Goal: Navigation & Orientation: Understand site structure

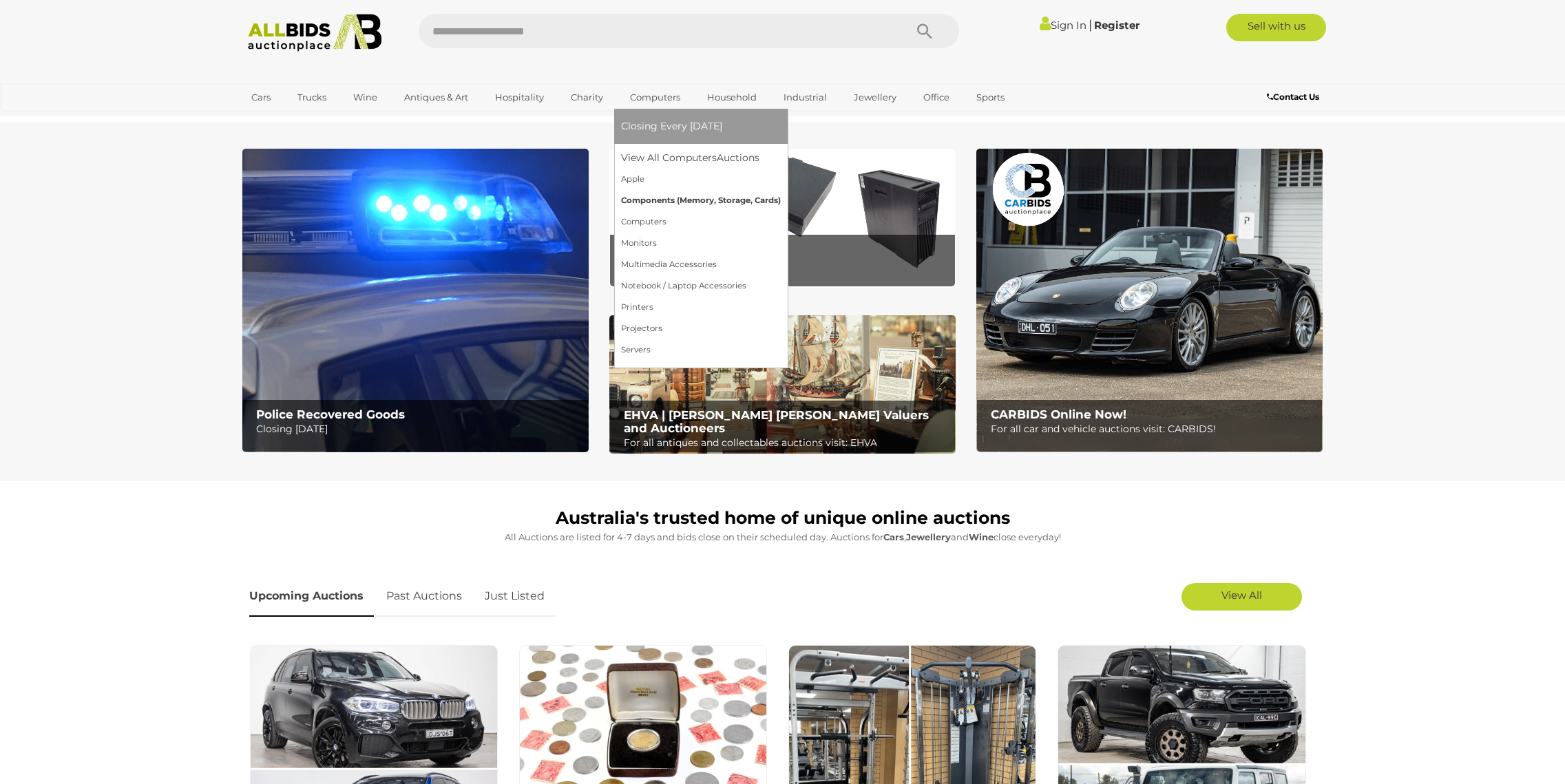
click at [643, 201] on link "Components (Memory, Storage, Cards)" at bounding box center [701, 200] width 159 height 21
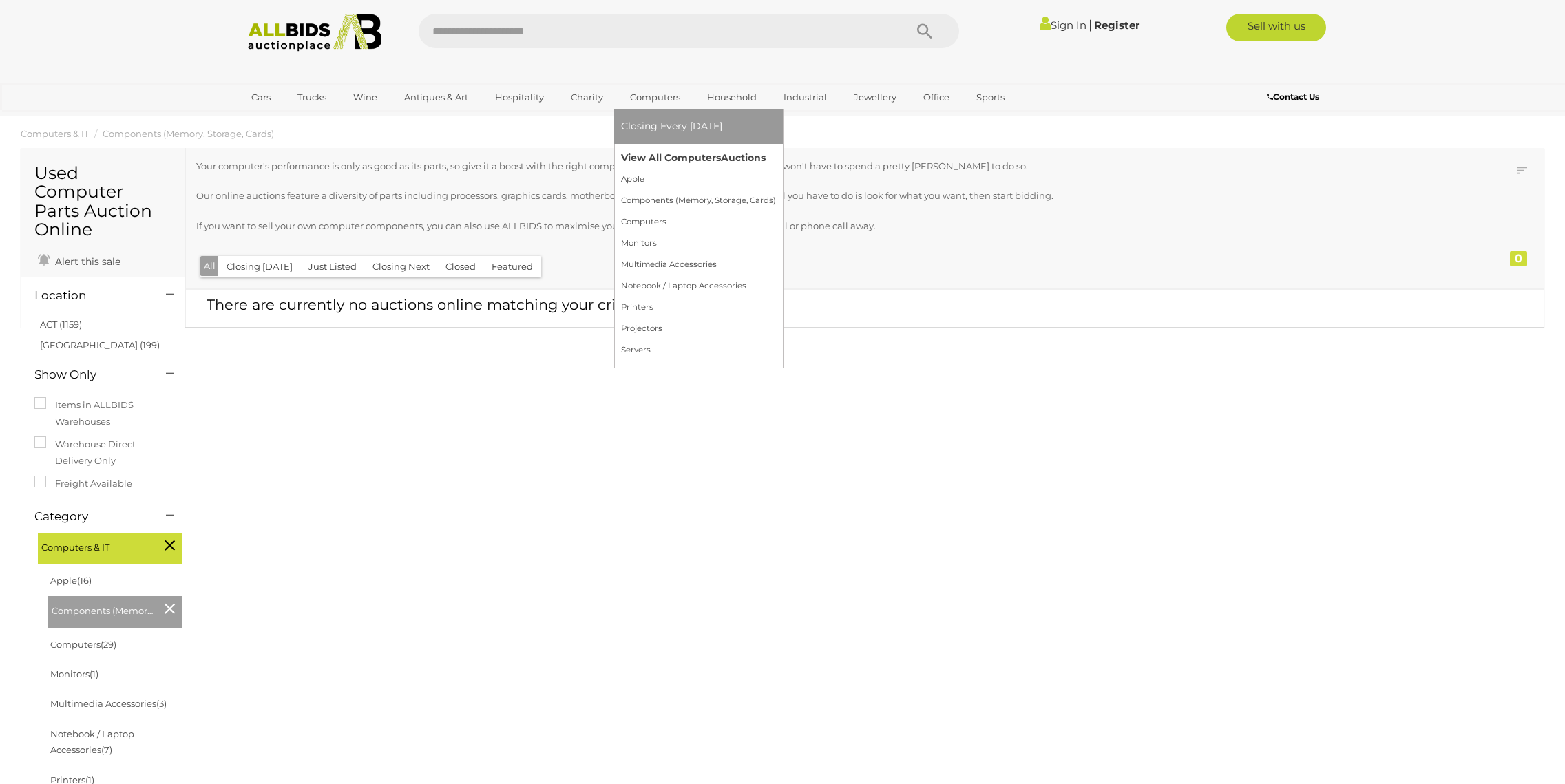
scroll to position [12, 0]
click at [643, 350] on link "Servers" at bounding box center [699, 350] width 155 height 21
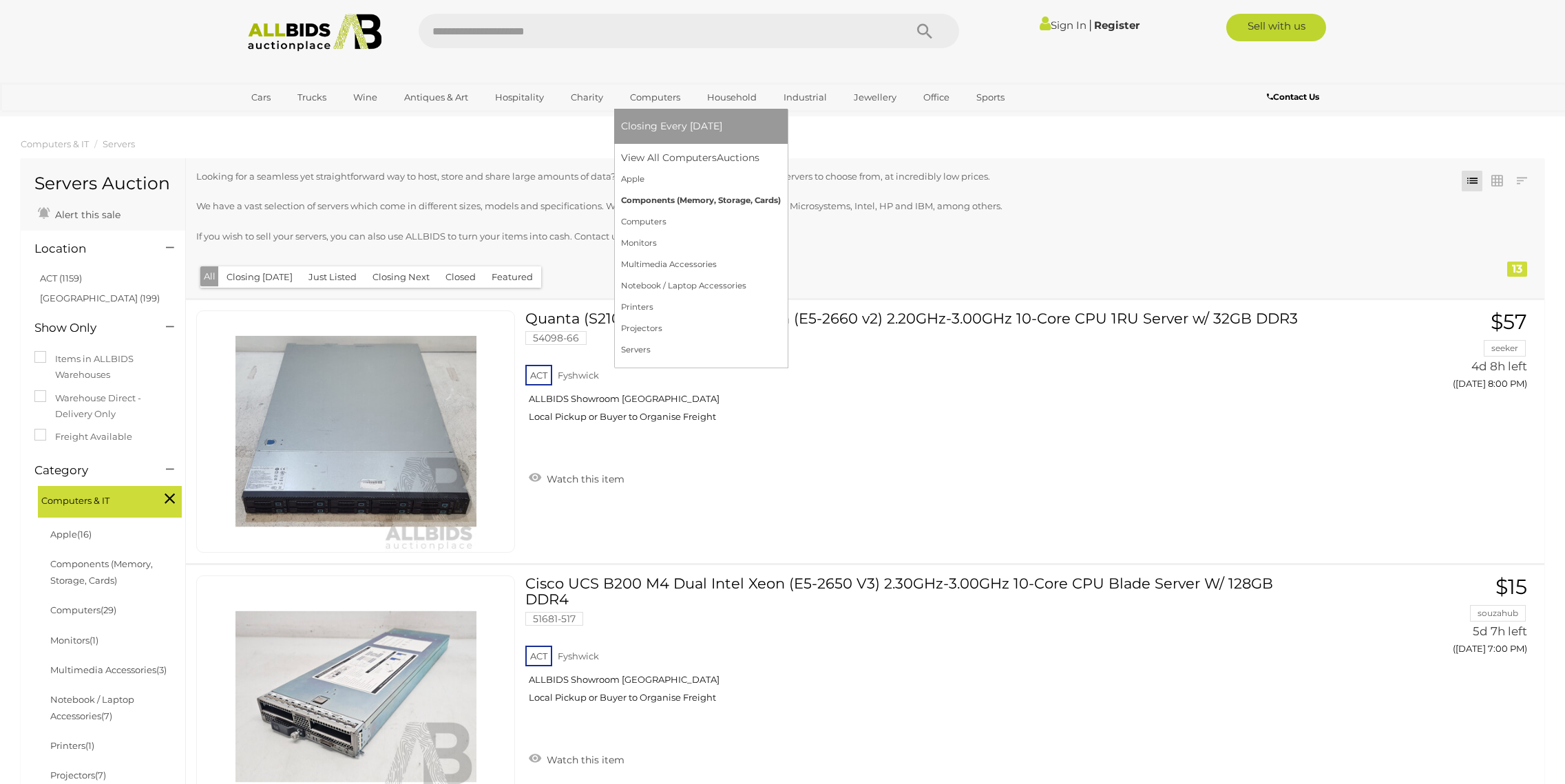
click at [643, 201] on link "Components (Memory, Storage, Cards)" at bounding box center [701, 200] width 159 height 21
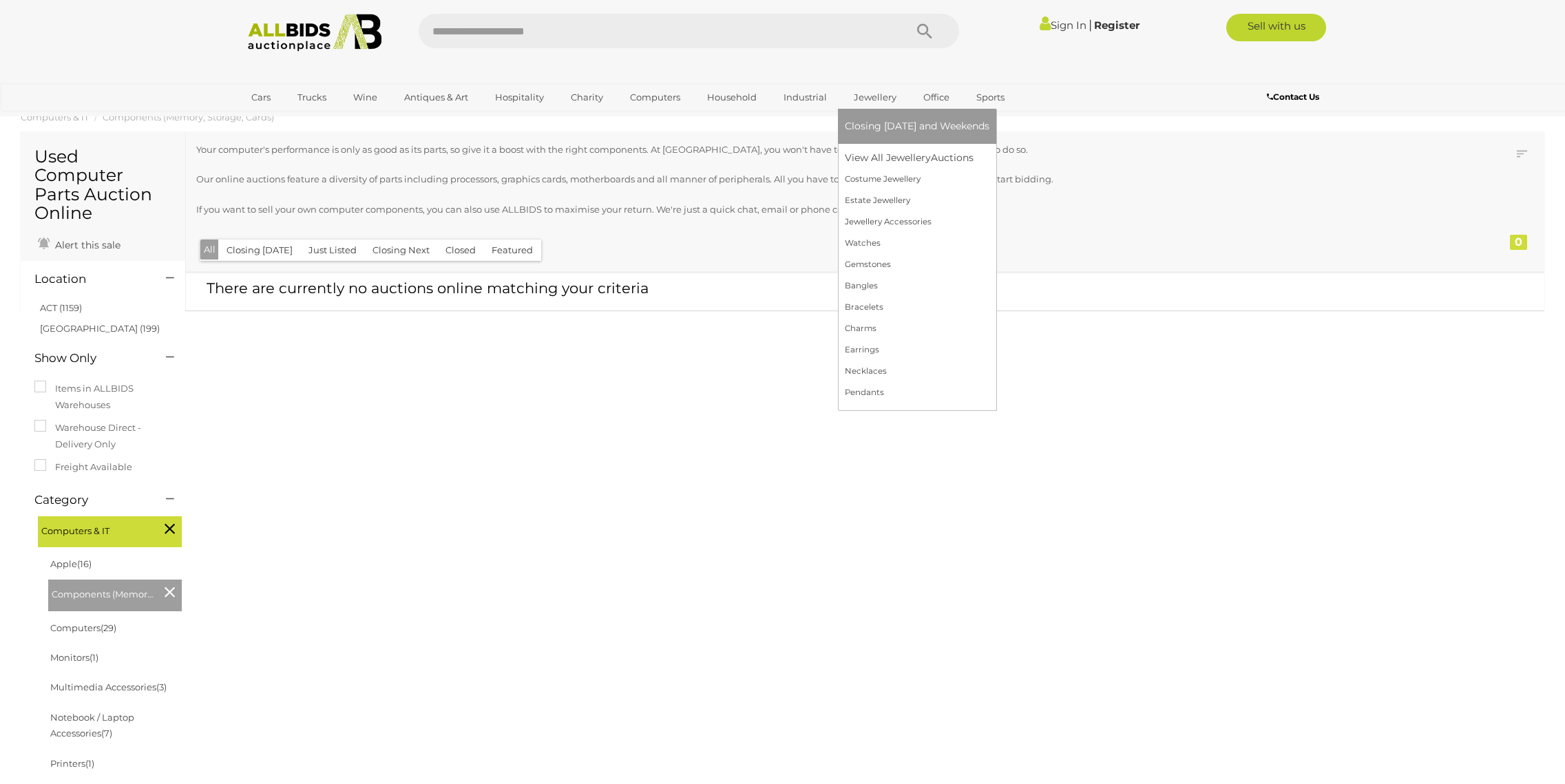
scroll to position [35, 0]
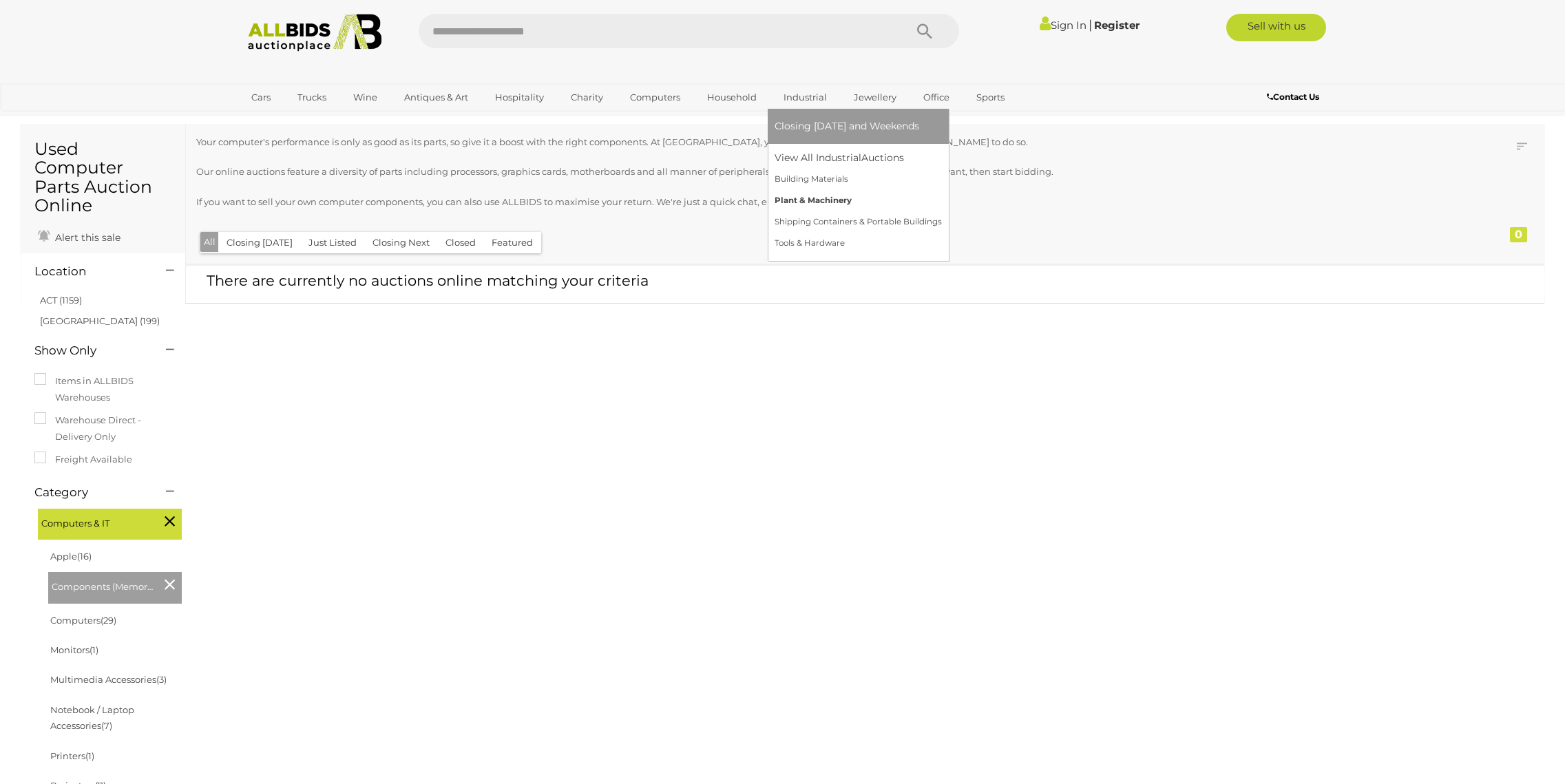
click at [794, 200] on link "Plant & Machinery" at bounding box center [858, 200] width 167 height 21
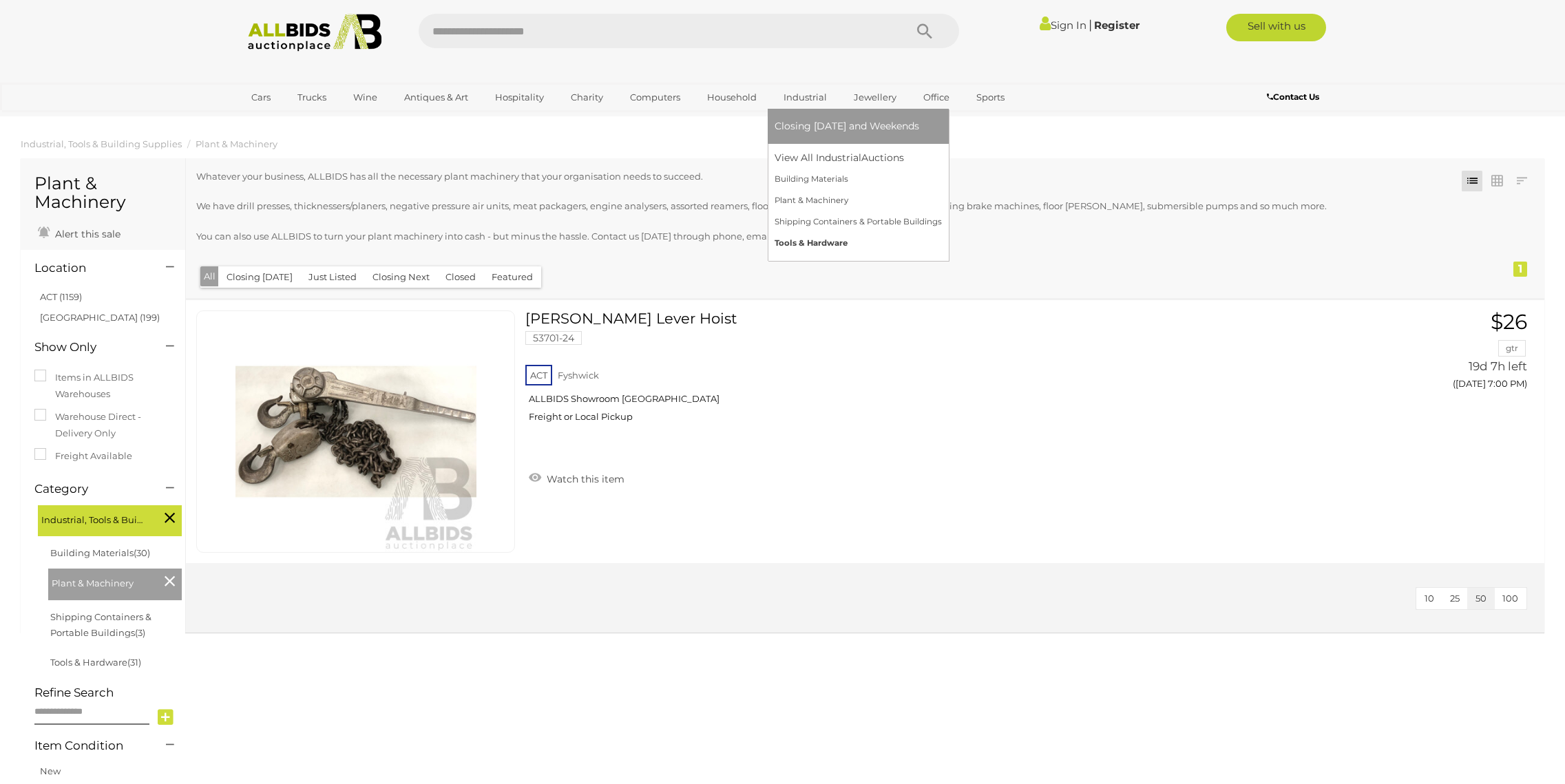
click at [809, 240] on link "Tools & Hardware" at bounding box center [858, 243] width 167 height 21
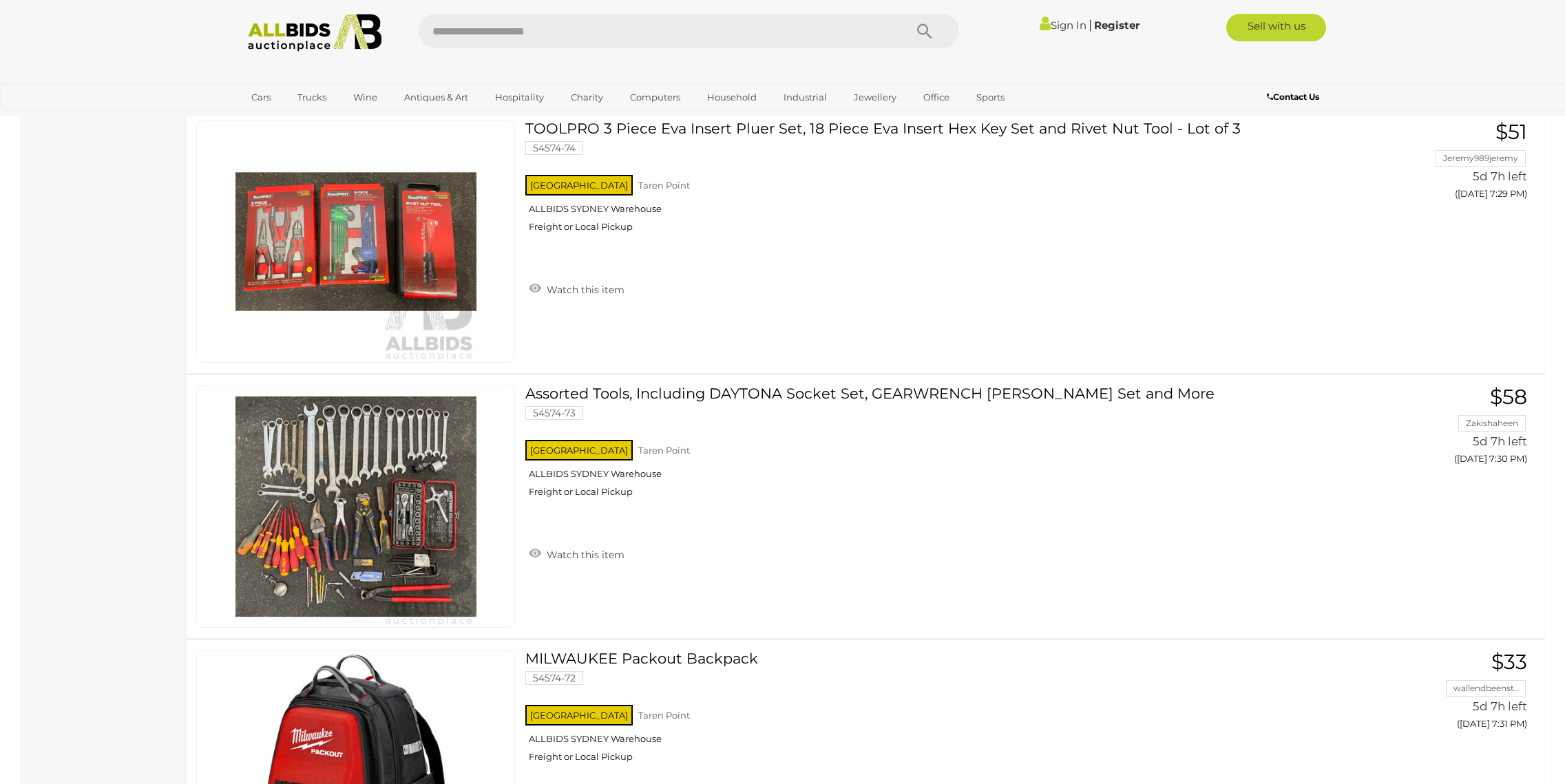
scroll to position [4703, 0]
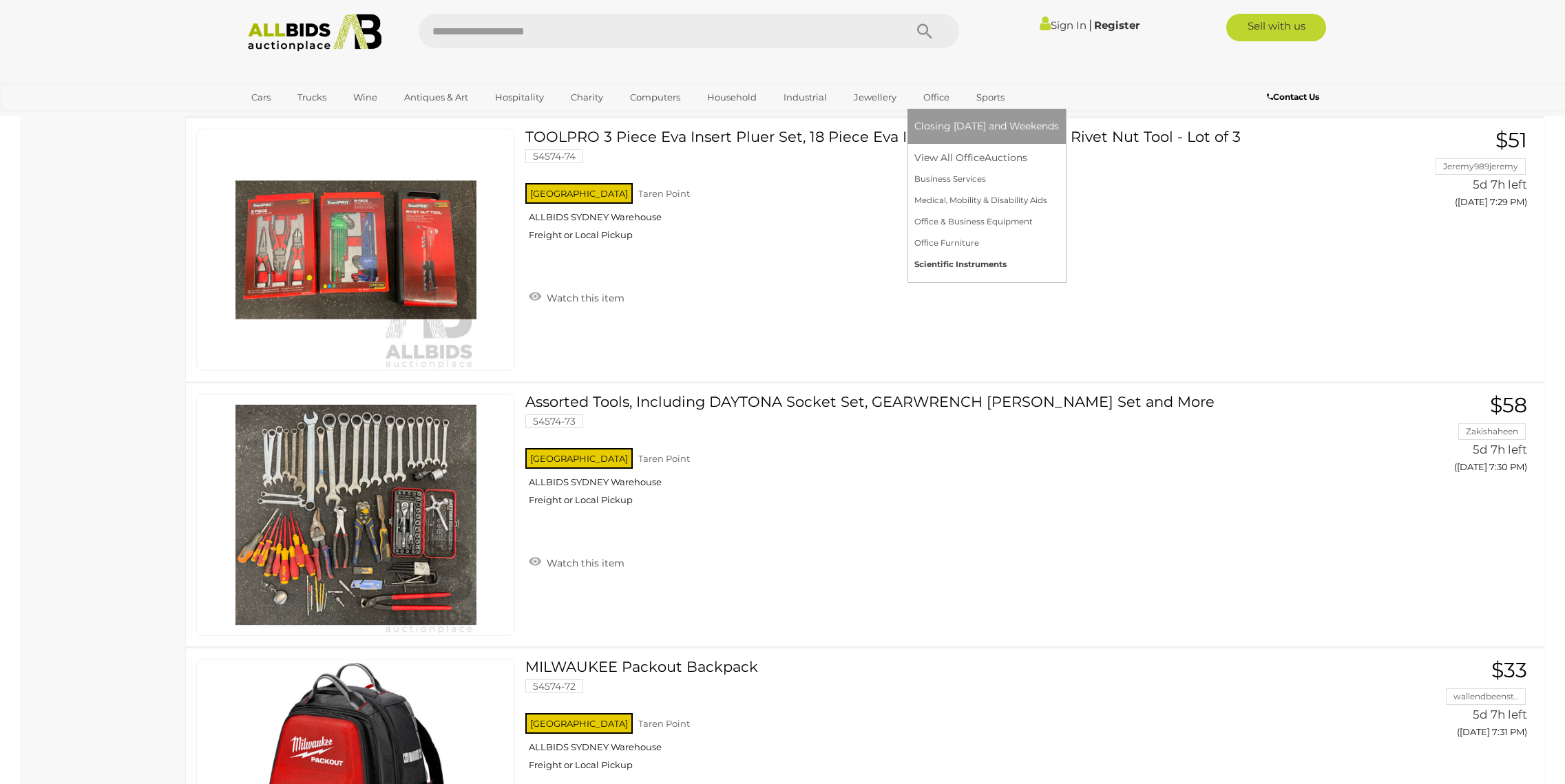
click at [951, 266] on link "Scientific Instruments" at bounding box center [986, 264] width 144 height 21
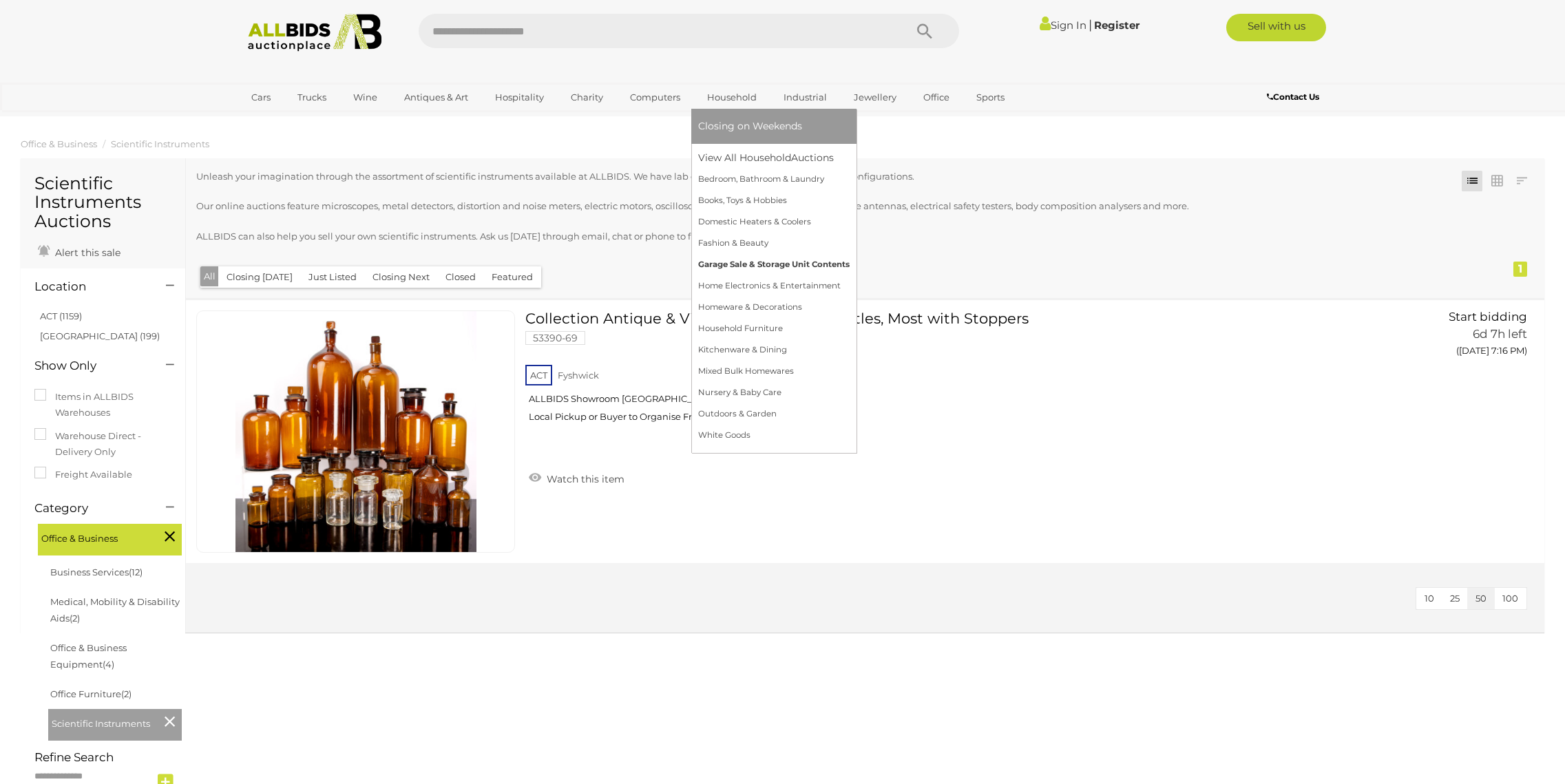
click at [770, 265] on link "Garage Sale & Storage Unit Contents" at bounding box center [774, 264] width 152 height 21
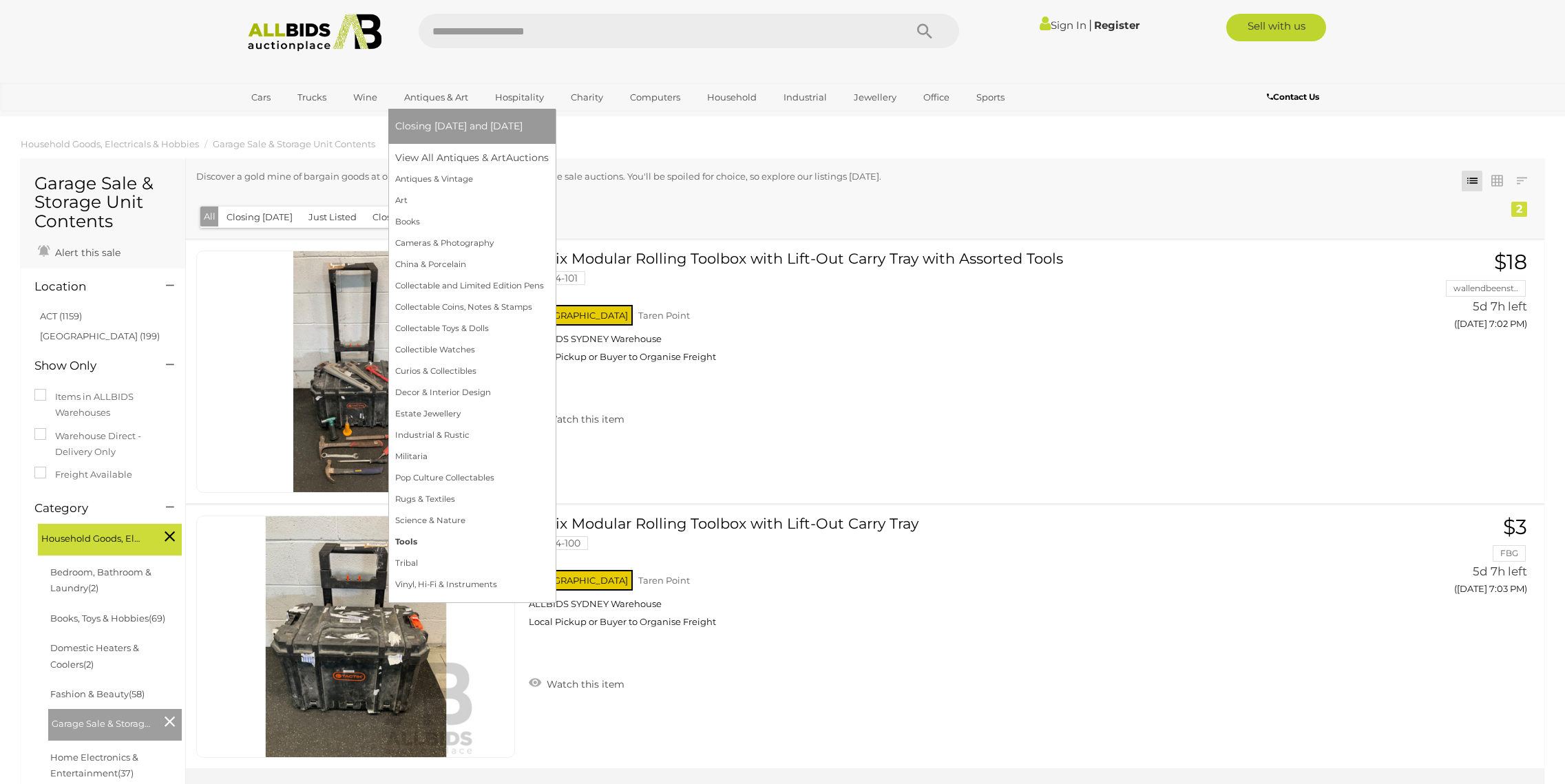
click at [411, 543] on link "Tools" at bounding box center [472, 541] width 153 height 21
